Goal: Task Accomplishment & Management: Manage account settings

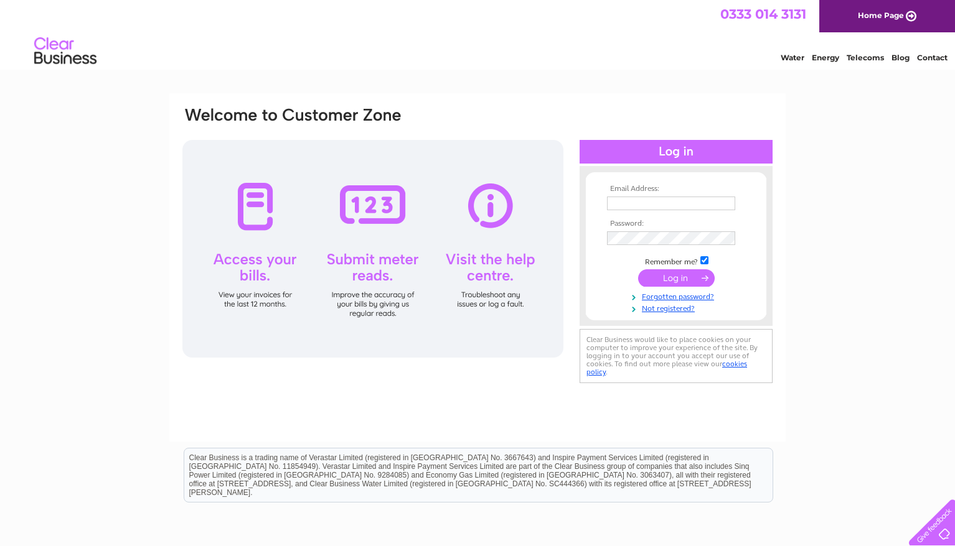
type input "[EMAIL_ADDRESS][DOMAIN_NAME]"
click at [672, 281] on input "submit" at bounding box center [676, 277] width 77 height 17
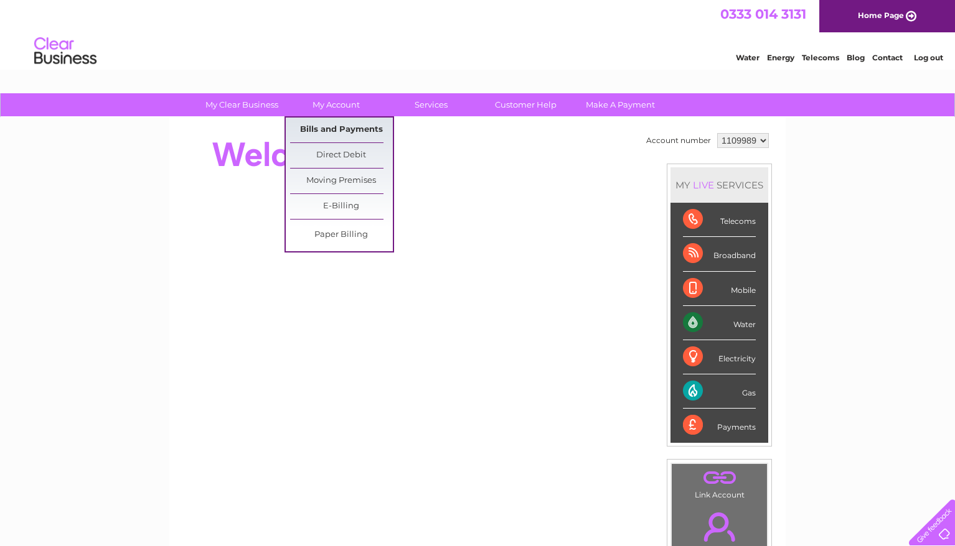
click at [341, 123] on link "Bills and Payments" at bounding box center [341, 130] width 103 height 25
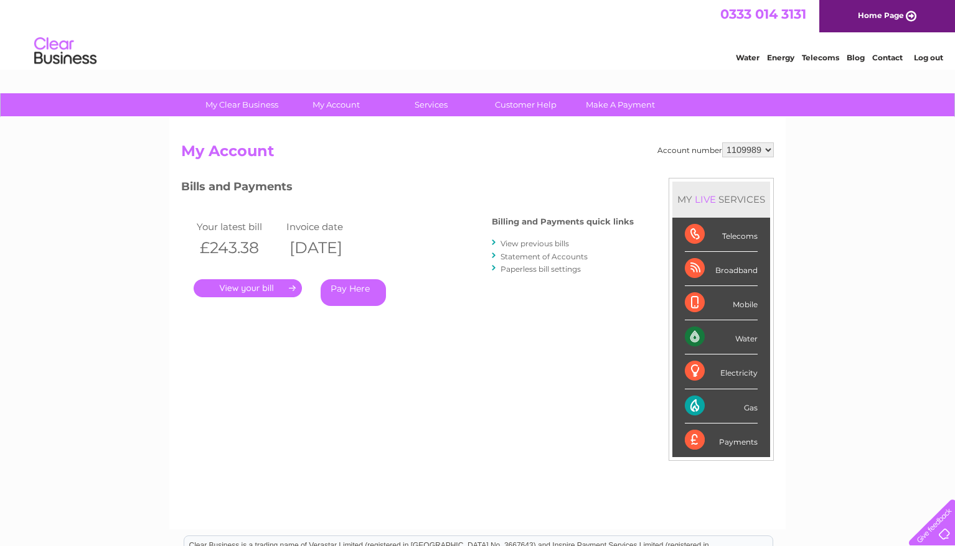
click at [272, 284] on link "." at bounding box center [248, 288] width 108 height 18
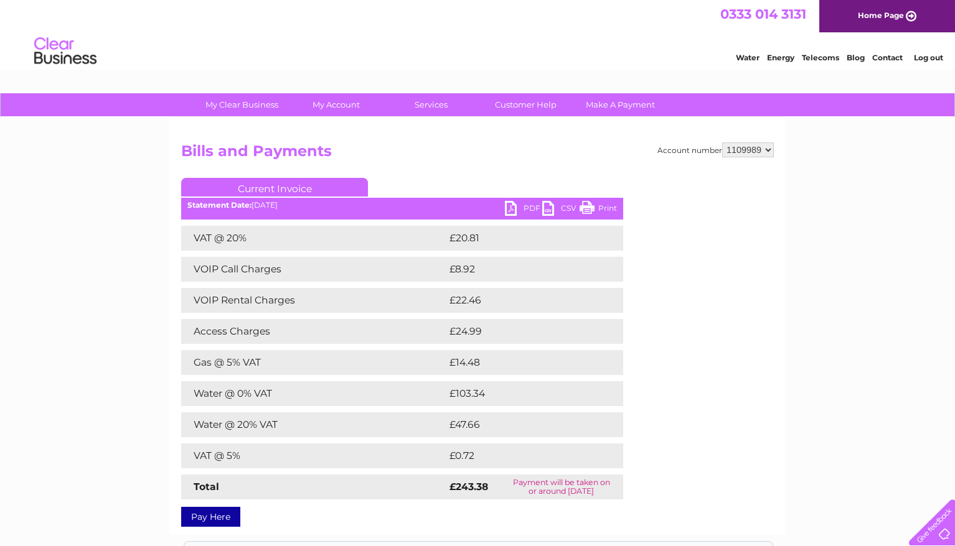
click at [524, 207] on link "PDF" at bounding box center [523, 210] width 37 height 18
